Goal: Information Seeking & Learning: Learn about a topic

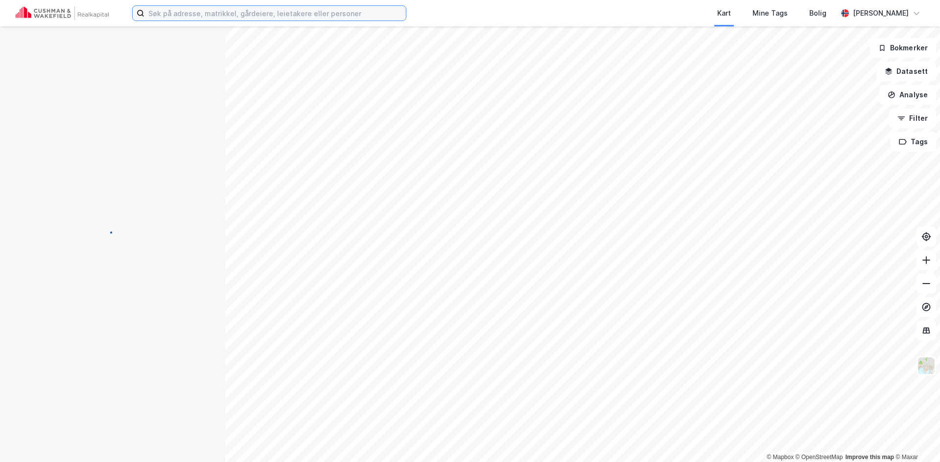
click at [267, 15] on input at bounding box center [274, 13] width 261 height 15
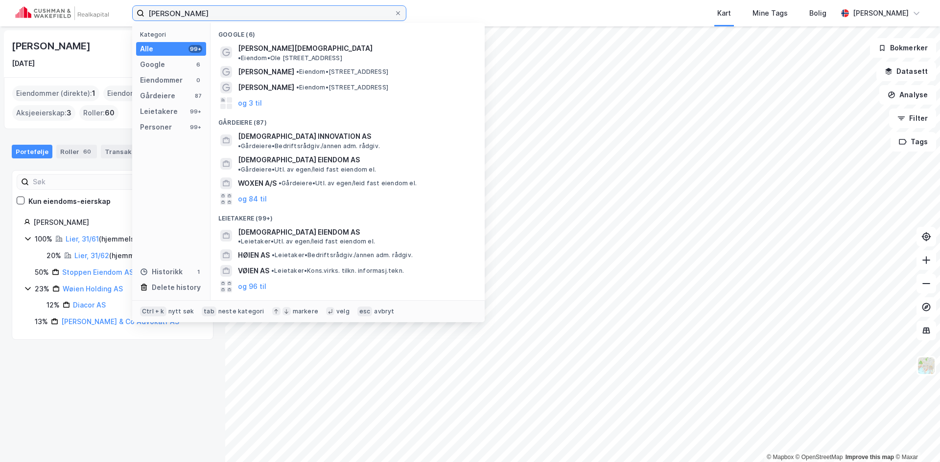
type input "[PERSON_NAME]"
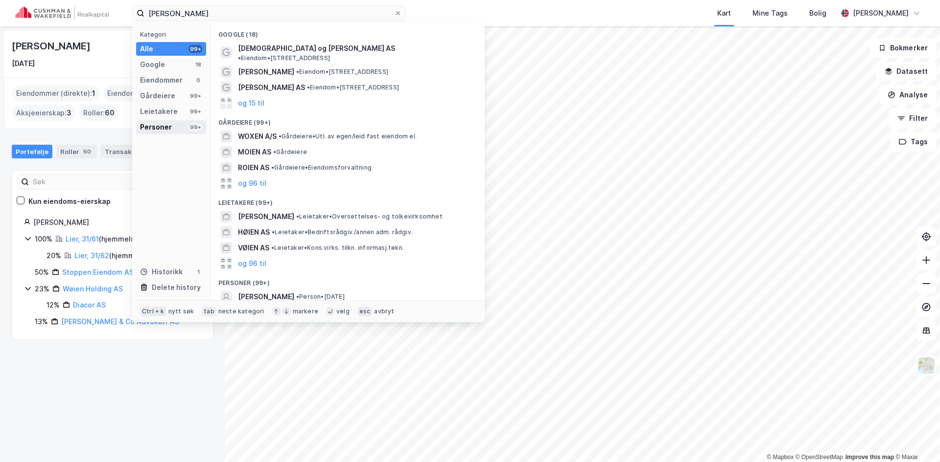
click at [158, 122] on div "Personer" at bounding box center [156, 127] width 32 height 12
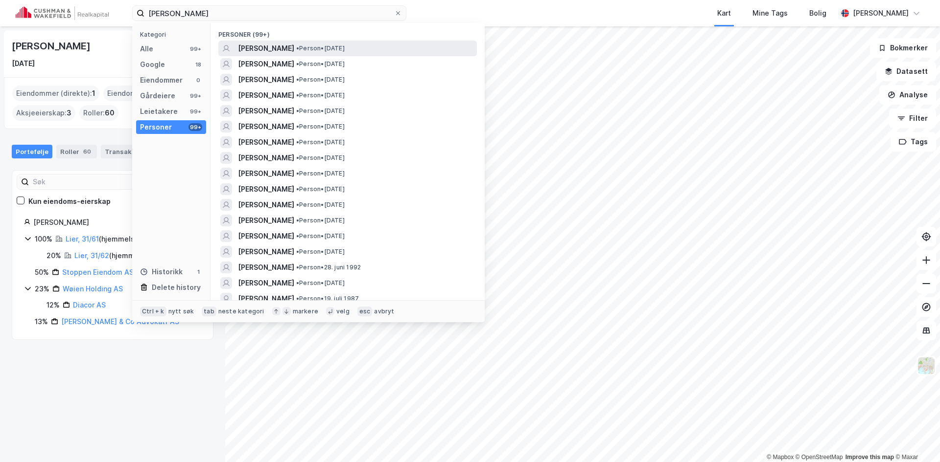
click at [282, 47] on span "[PERSON_NAME]" at bounding box center [266, 49] width 56 height 12
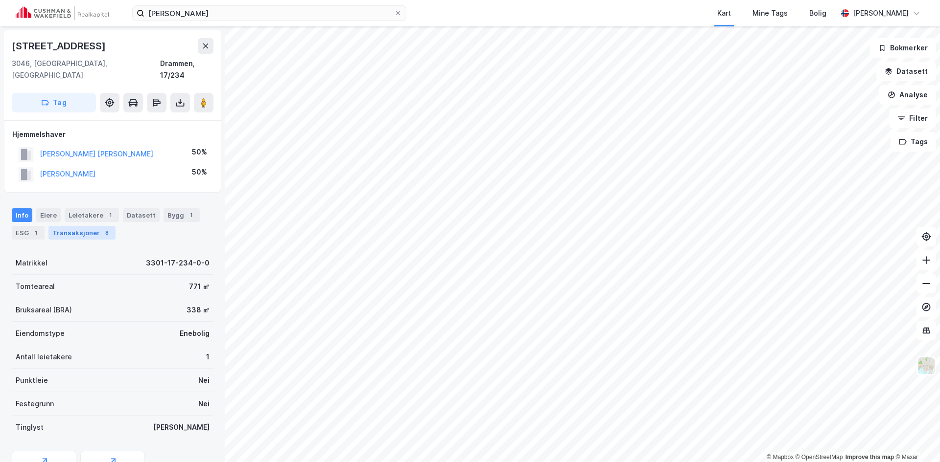
click at [85, 226] on div "Transaksjoner 8" at bounding box center [81, 233] width 67 height 14
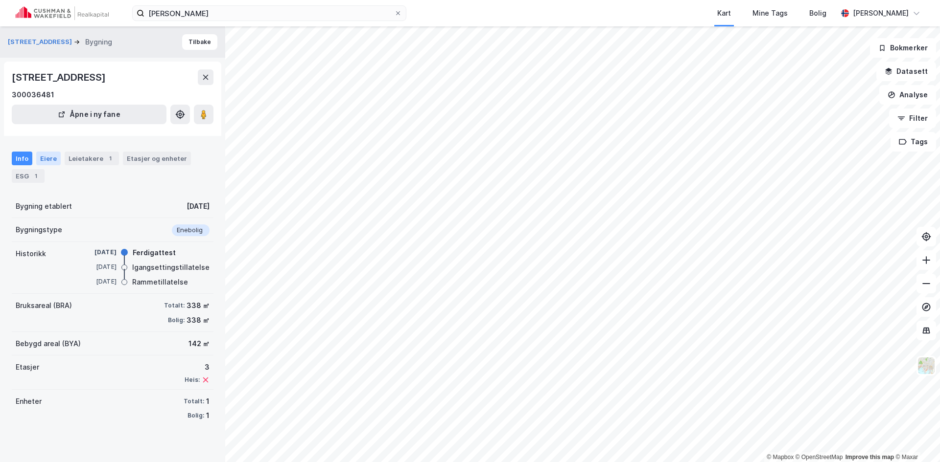
click at [51, 157] on div "Eiere" at bounding box center [48, 159] width 24 height 14
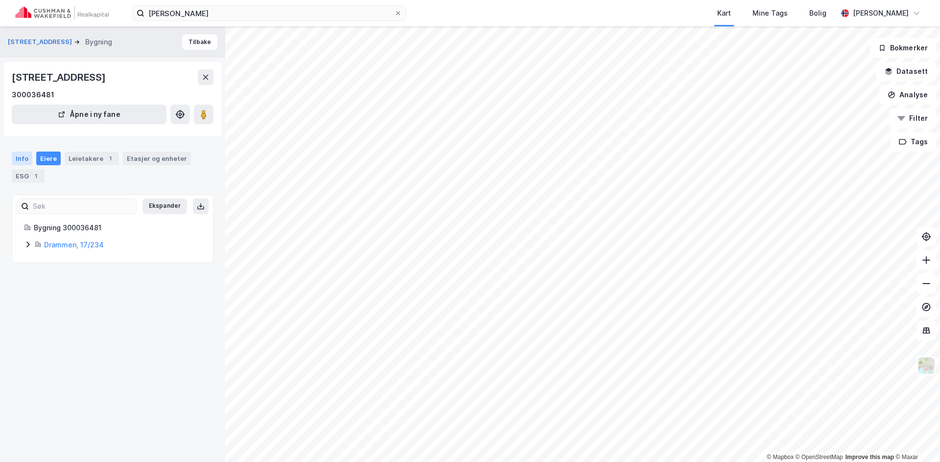
click at [28, 154] on div "Info" at bounding box center [22, 159] width 21 height 14
click at [59, 245] on link "Drammen, 17/234" at bounding box center [74, 245] width 60 height 8
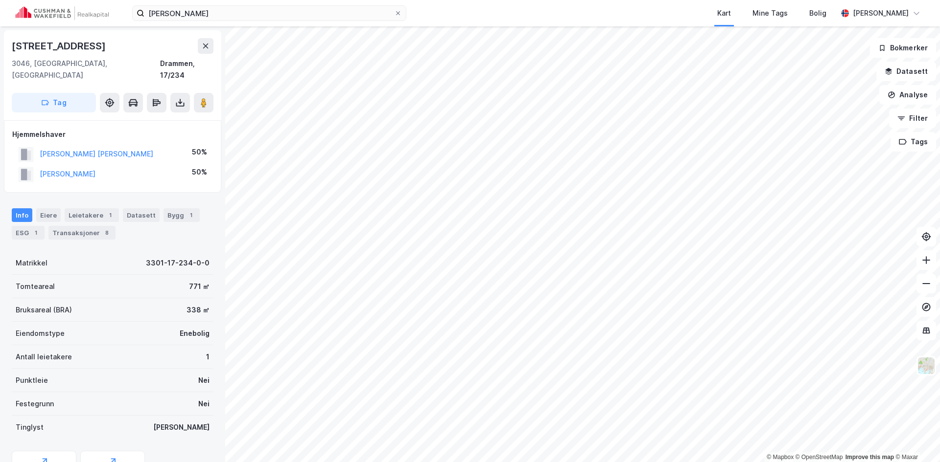
scroll to position [3, 0]
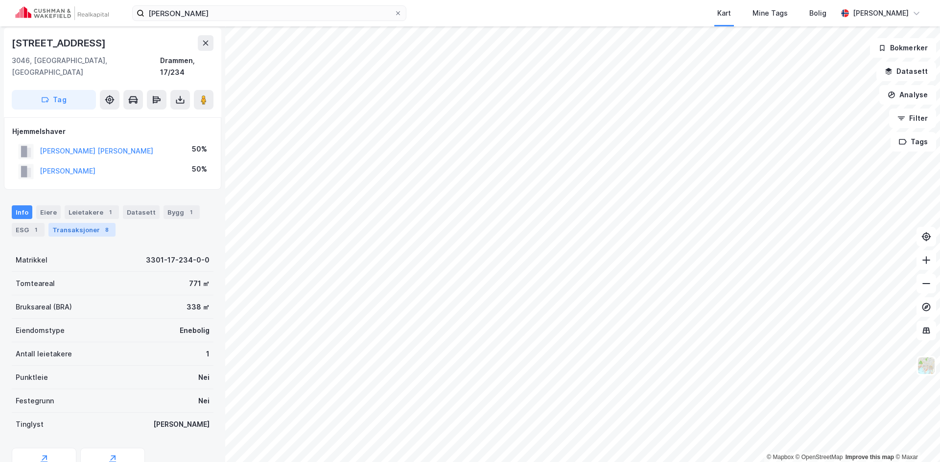
click at [81, 223] on div "Transaksjoner 8" at bounding box center [81, 230] width 67 height 14
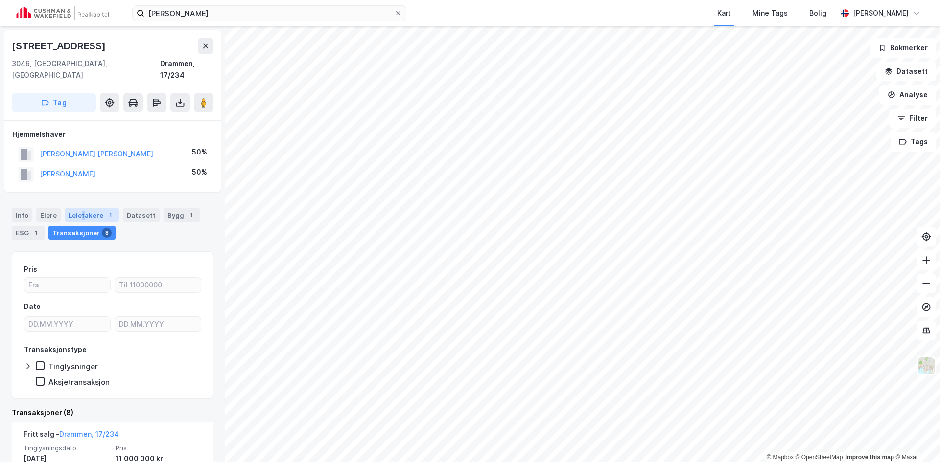
click at [80, 208] on div "Leietakere 1" at bounding box center [92, 215] width 54 height 14
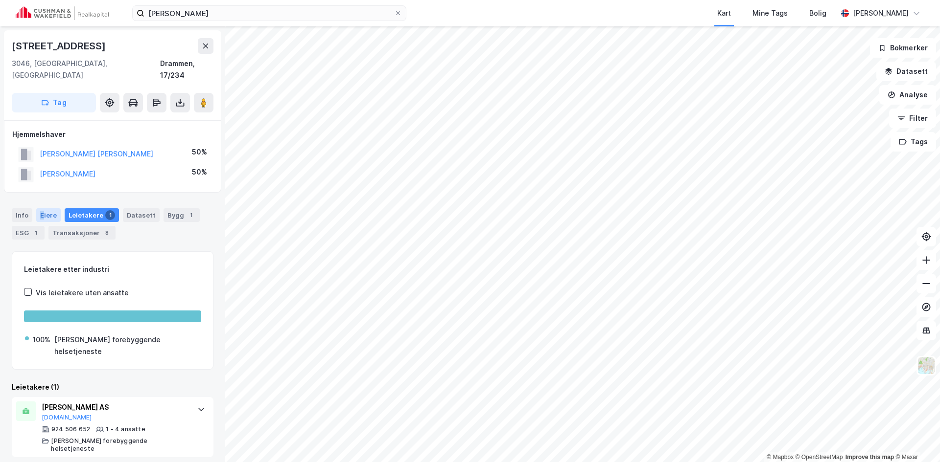
click at [41, 208] on div "Eiere" at bounding box center [48, 215] width 24 height 14
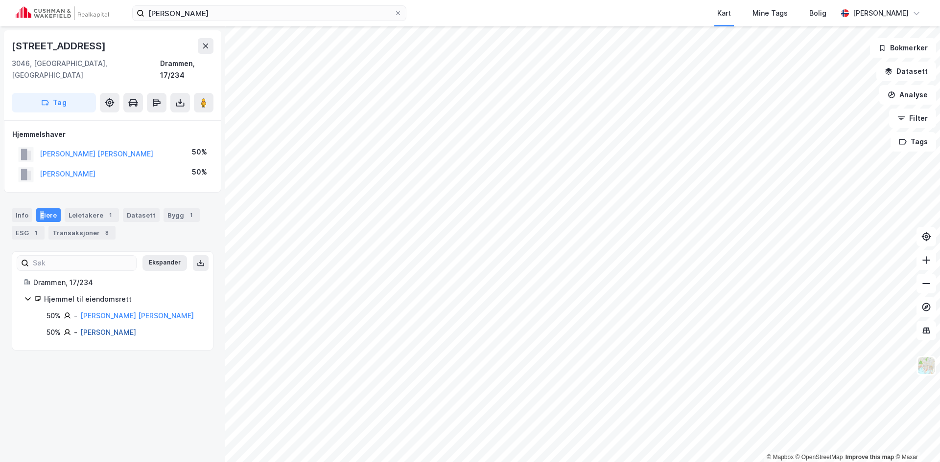
click at [104, 328] on link "[PERSON_NAME]" at bounding box center [108, 332] width 56 height 8
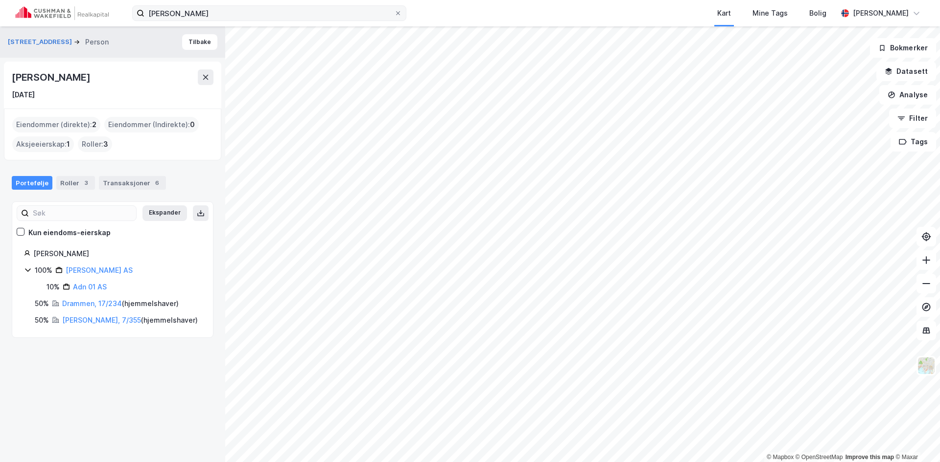
click at [397, 14] on icon at bounding box center [398, 13] width 6 height 6
click at [394, 14] on input "[PERSON_NAME]" at bounding box center [269, 13] width 250 height 15
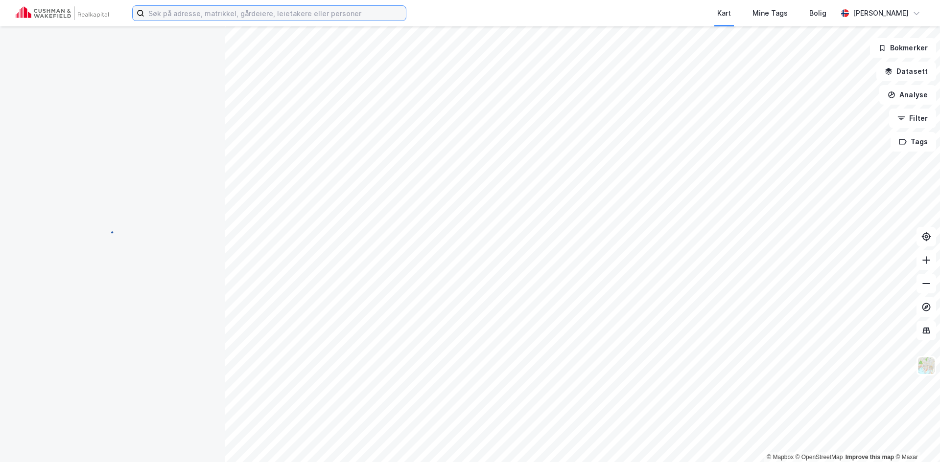
click at [198, 20] on input at bounding box center [274, 13] width 261 height 15
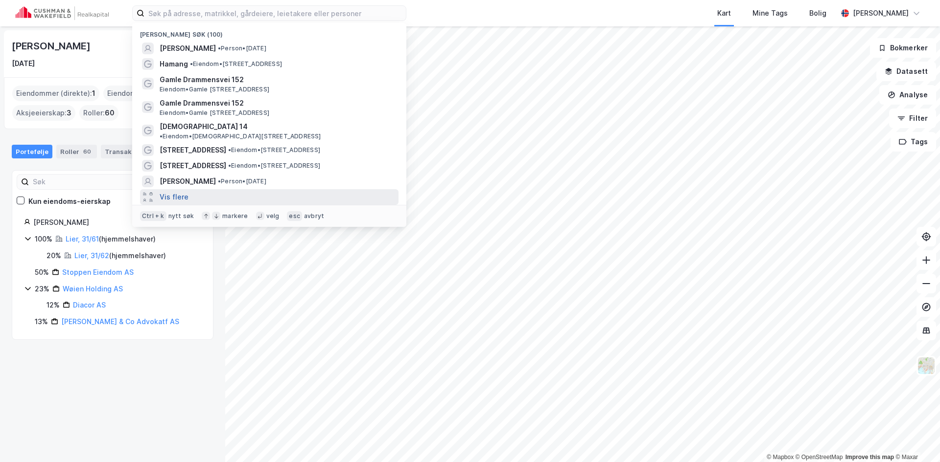
click at [173, 191] on button "Vis flere" at bounding box center [174, 197] width 29 height 12
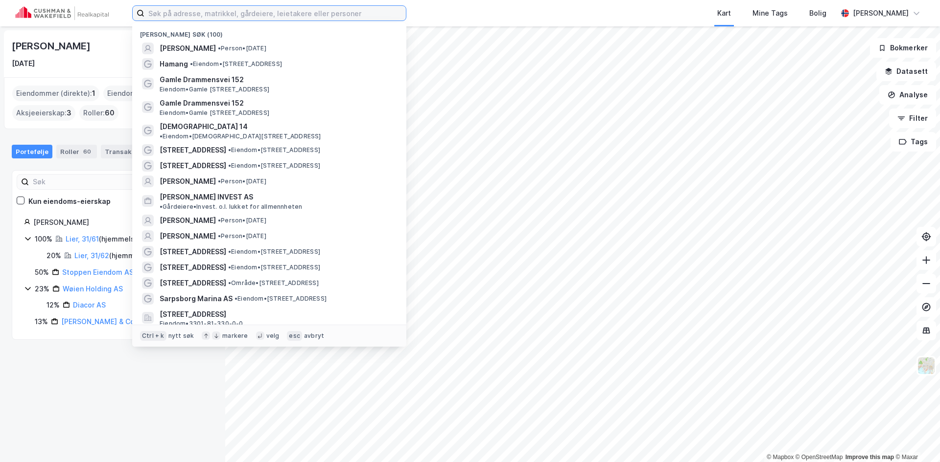
click at [167, 13] on input at bounding box center [274, 13] width 261 height 15
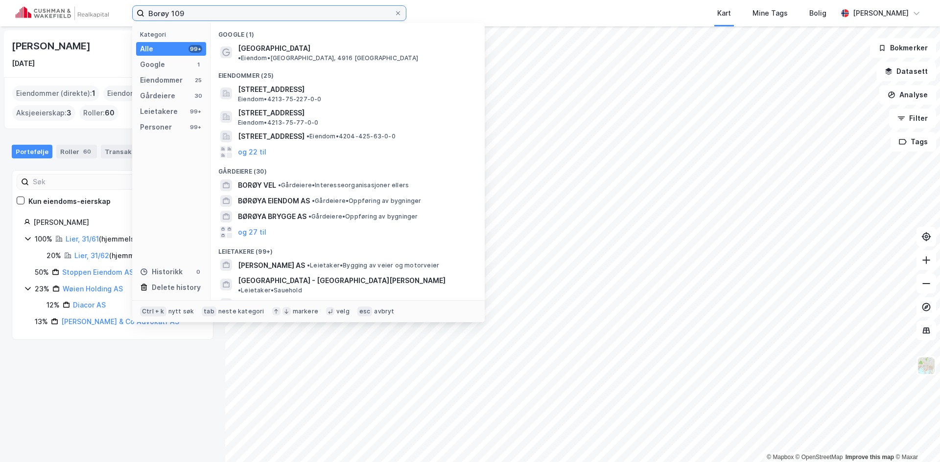
type input "Borøy 109"
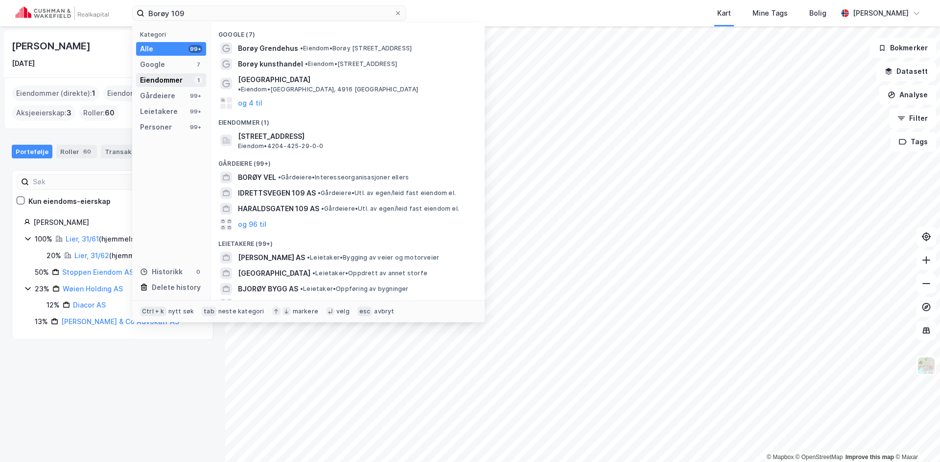
click at [166, 81] on div "Eiendommer" at bounding box center [161, 80] width 43 height 12
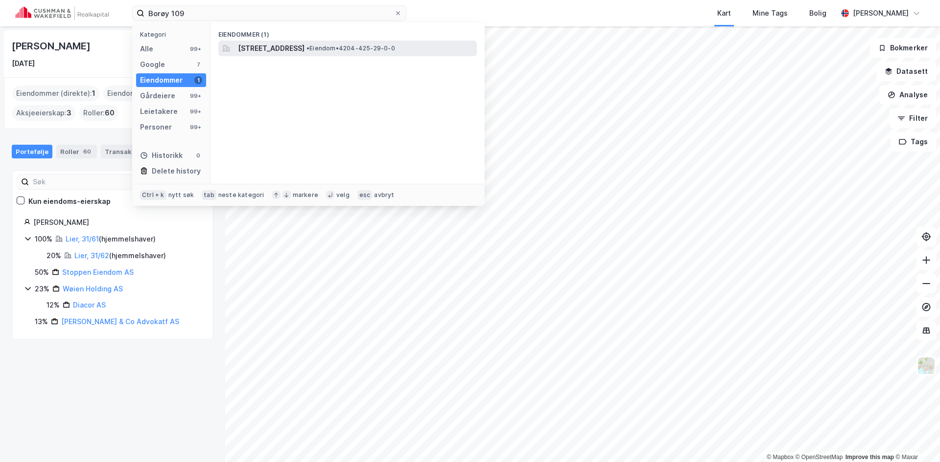
click at [284, 44] on span "Borøya 109, 4644, SØGNE, KRISTIANSAND" at bounding box center [271, 49] width 67 height 12
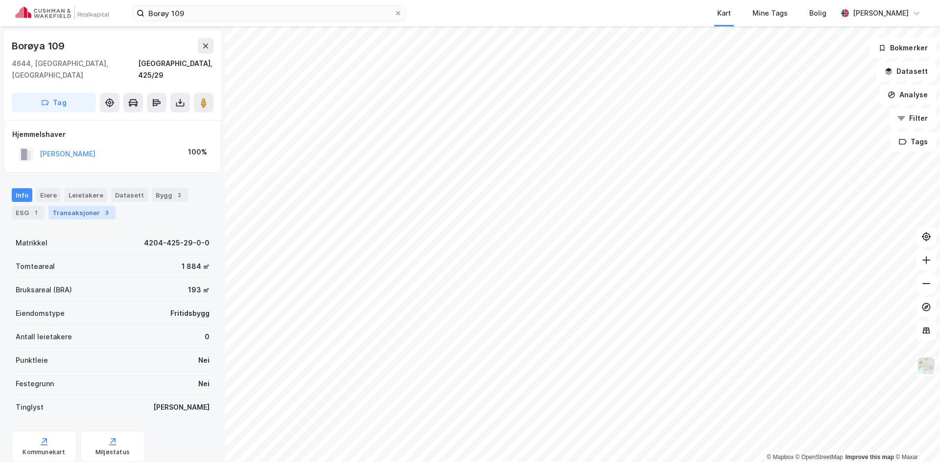
click at [66, 206] on div "Transaksjoner 3" at bounding box center [81, 213] width 67 height 14
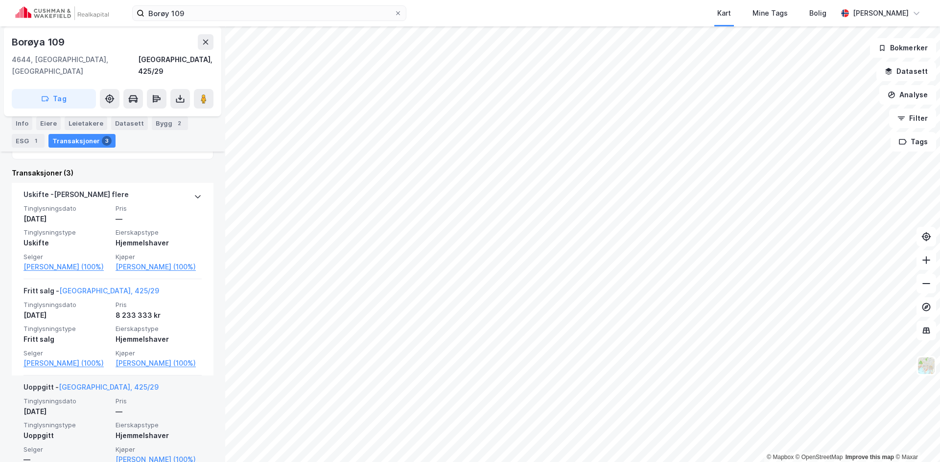
scroll to position [229, 0]
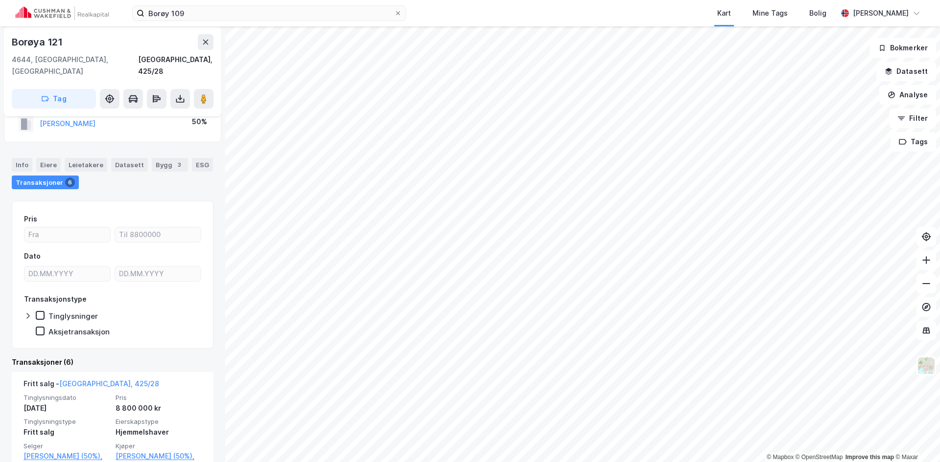
scroll to position [49, 0]
click at [27, 160] on div "Info" at bounding box center [22, 167] width 21 height 14
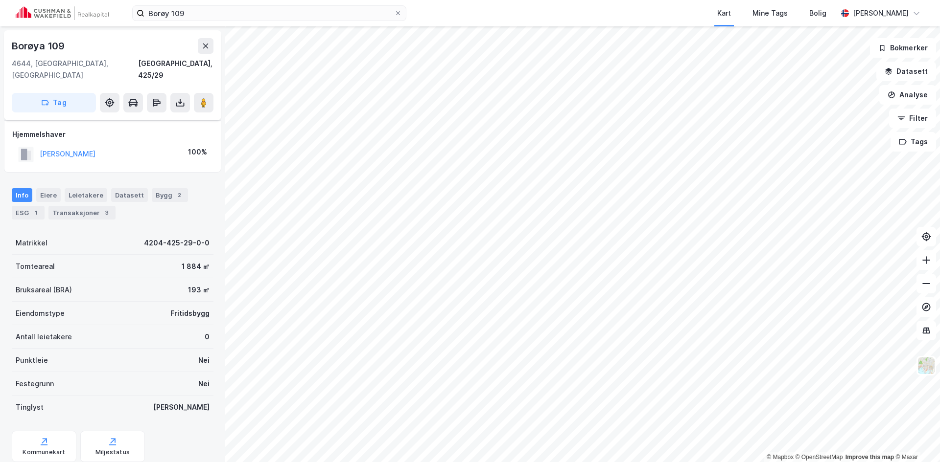
scroll to position [20, 0]
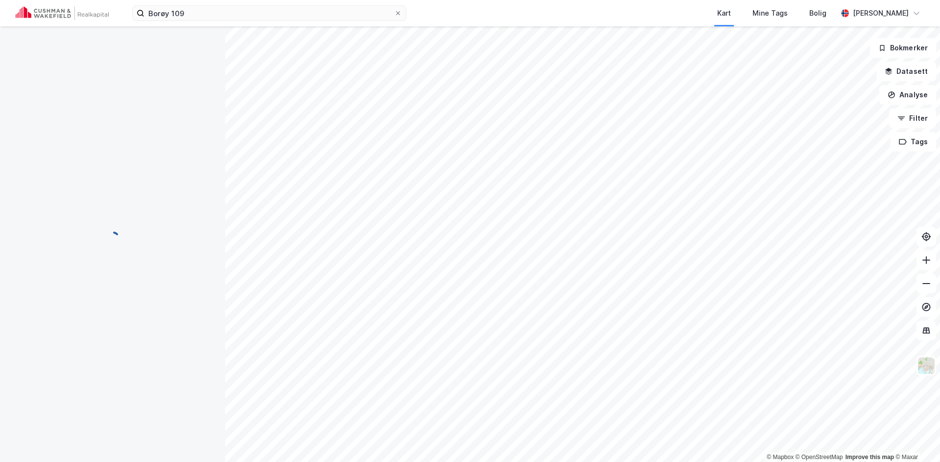
scroll to position [20, 0]
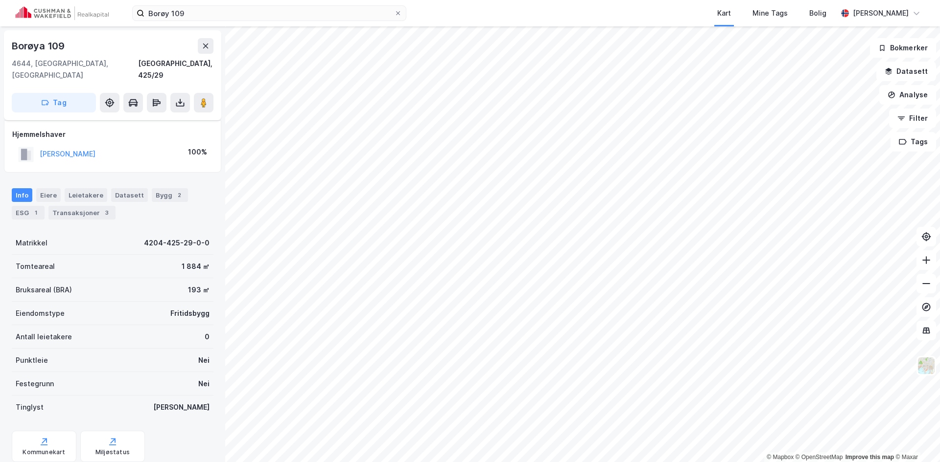
scroll to position [20, 0]
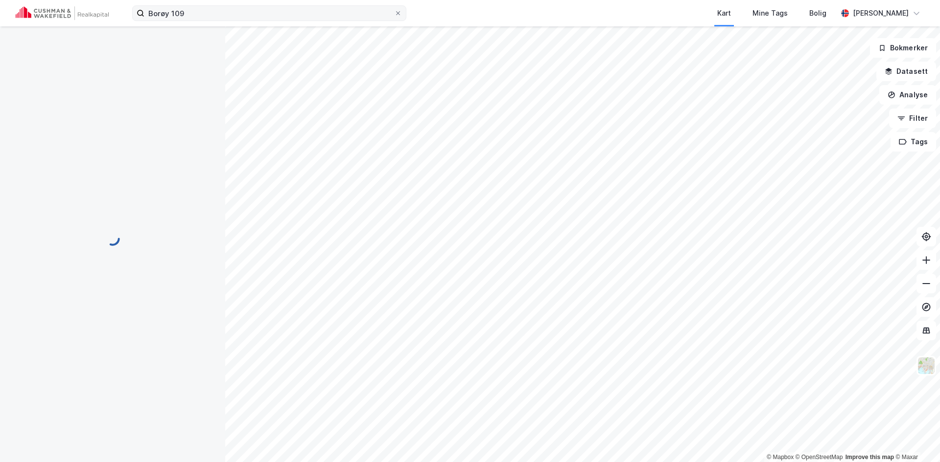
scroll to position [20, 0]
